Goal: Task Accomplishment & Management: Use online tool/utility

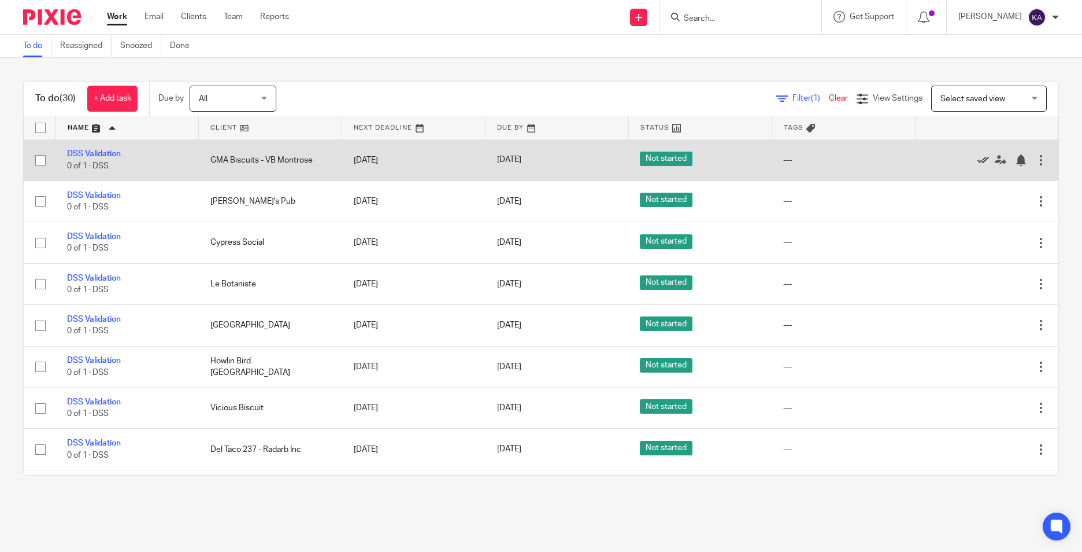
click at [978, 158] on icon at bounding box center [984, 160] width 12 height 12
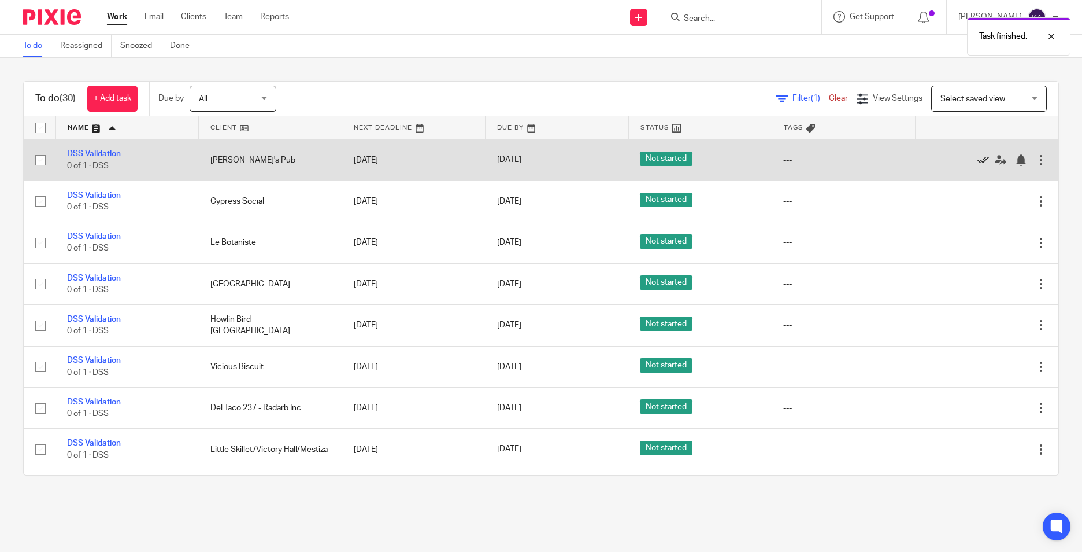
click at [978, 161] on icon at bounding box center [984, 160] width 12 height 12
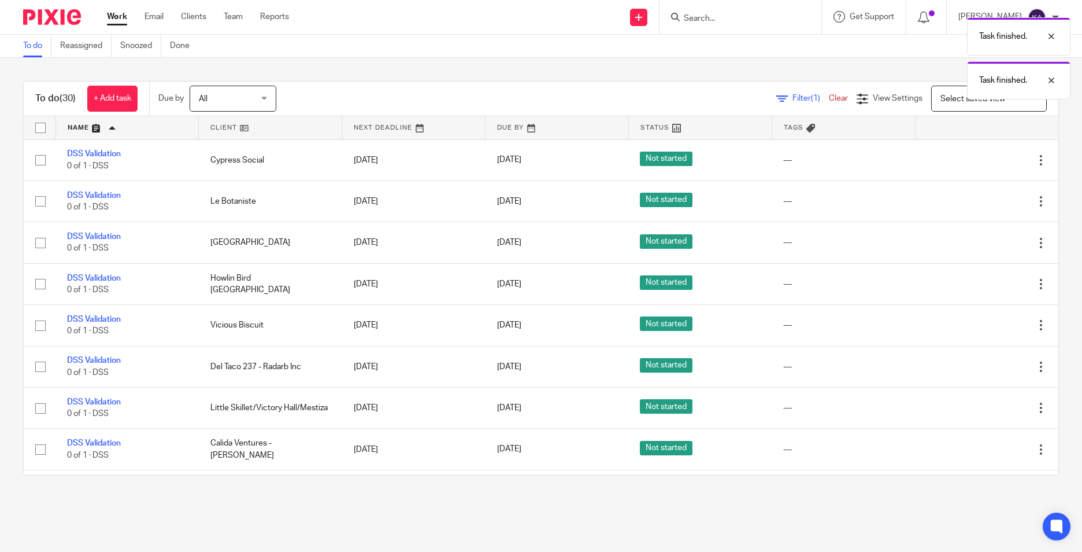
click at [978, 161] on icon at bounding box center [984, 160] width 12 height 12
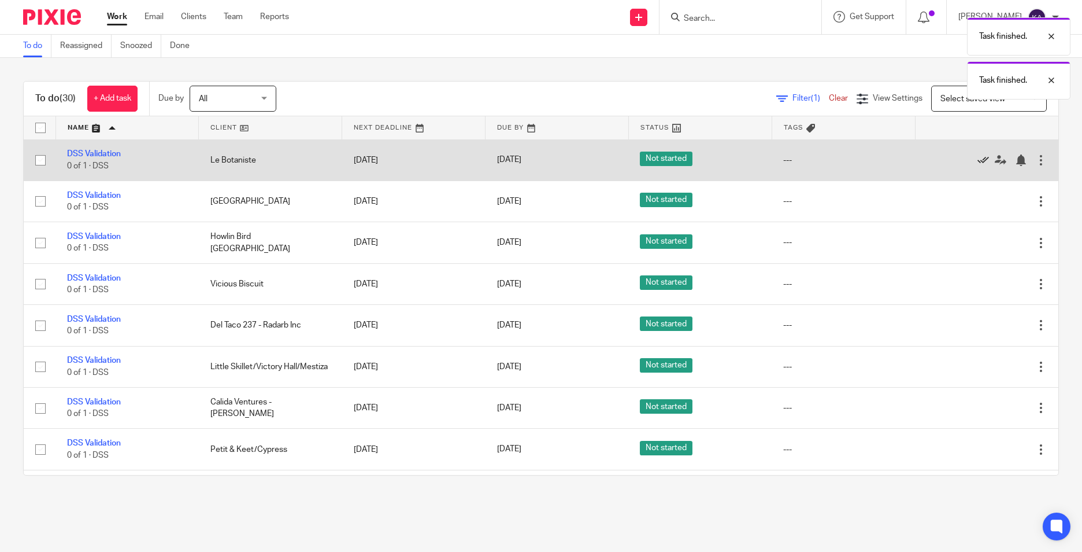
click at [978, 160] on icon at bounding box center [984, 160] width 12 height 12
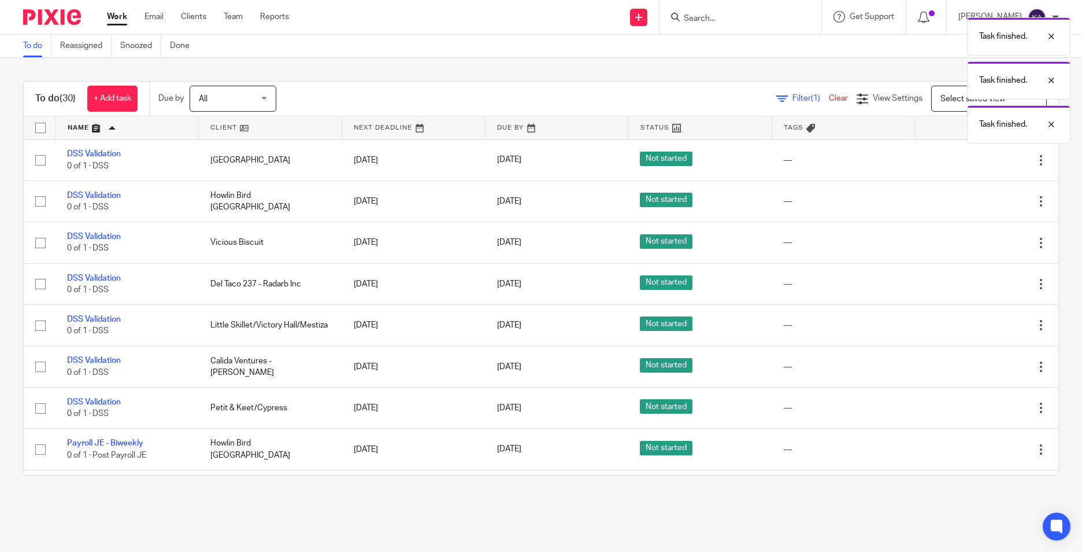
click at [978, 160] on icon at bounding box center [984, 160] width 12 height 12
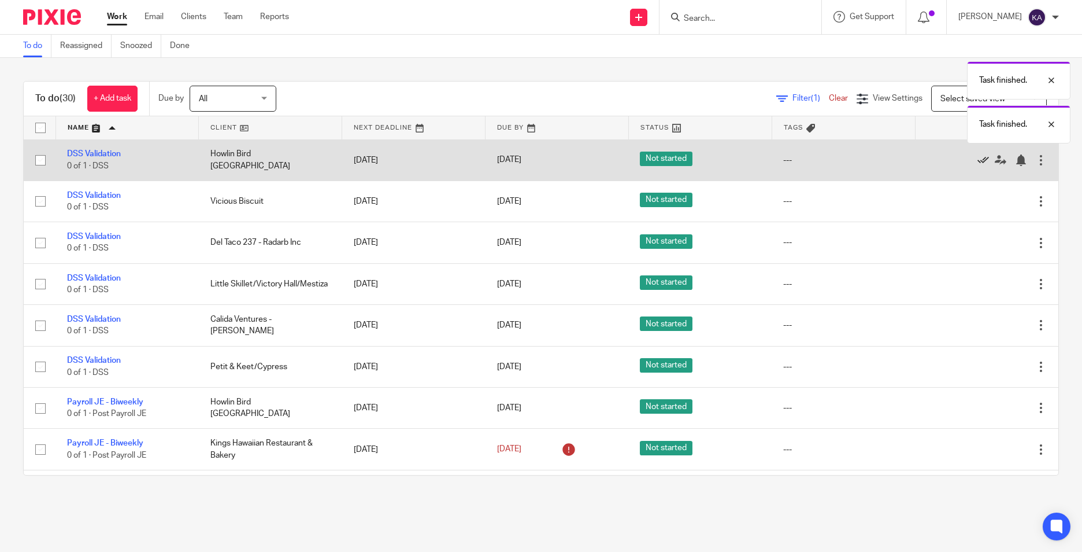
click at [978, 155] on icon at bounding box center [984, 160] width 12 height 12
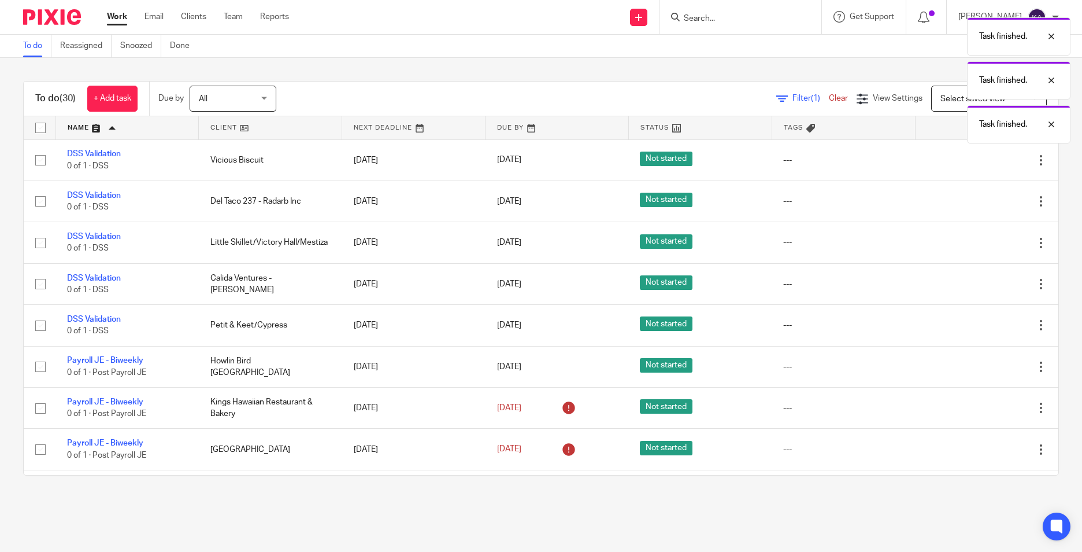
click at [978, 155] on icon at bounding box center [984, 160] width 12 height 12
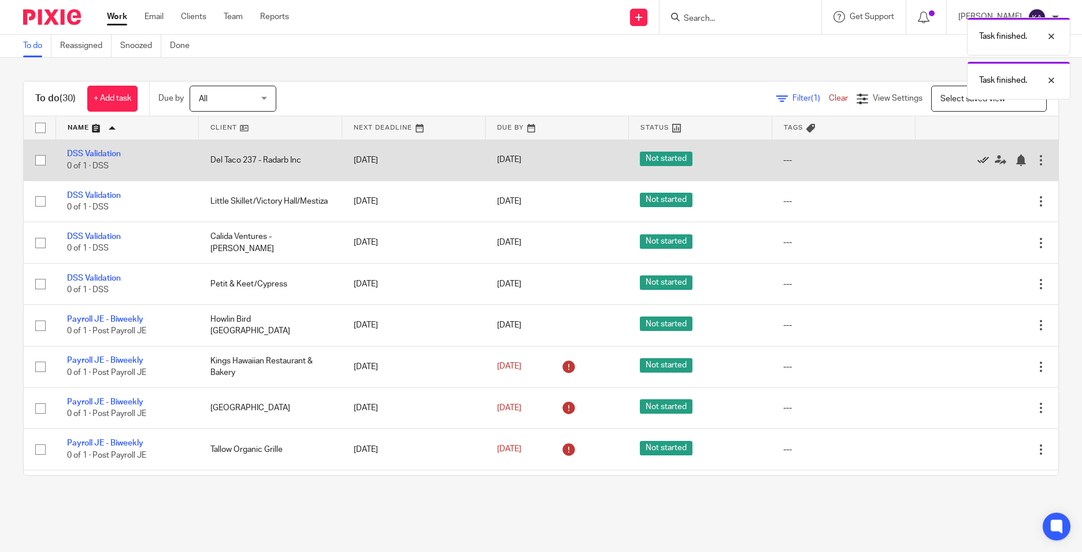
click at [978, 157] on icon at bounding box center [984, 160] width 12 height 12
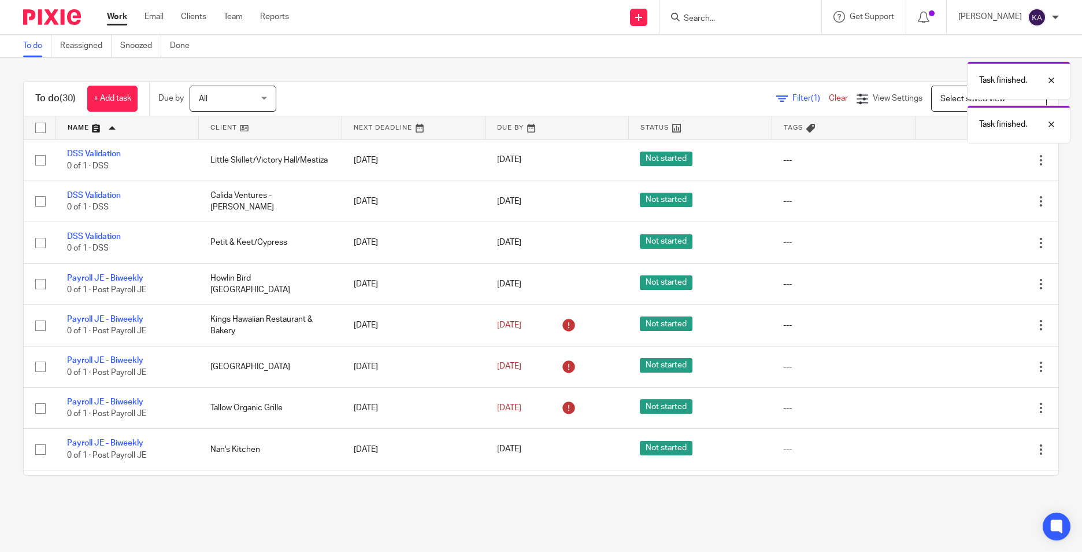
click at [978, 157] on icon at bounding box center [984, 160] width 12 height 12
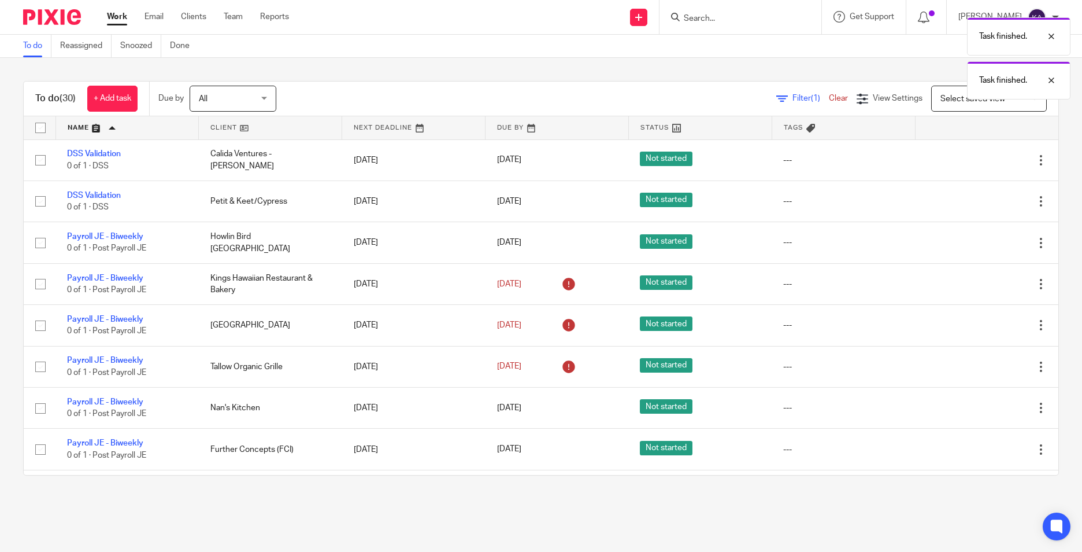
click at [978, 157] on icon at bounding box center [984, 160] width 12 height 12
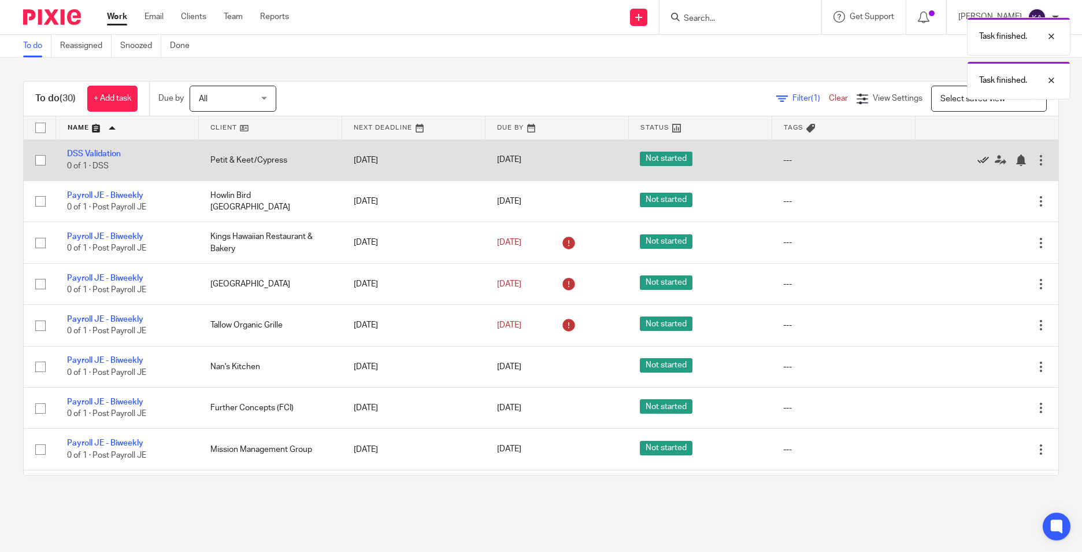
click at [978, 157] on icon at bounding box center [984, 160] width 12 height 12
